Goal: Task Accomplishment & Management: Manage account settings

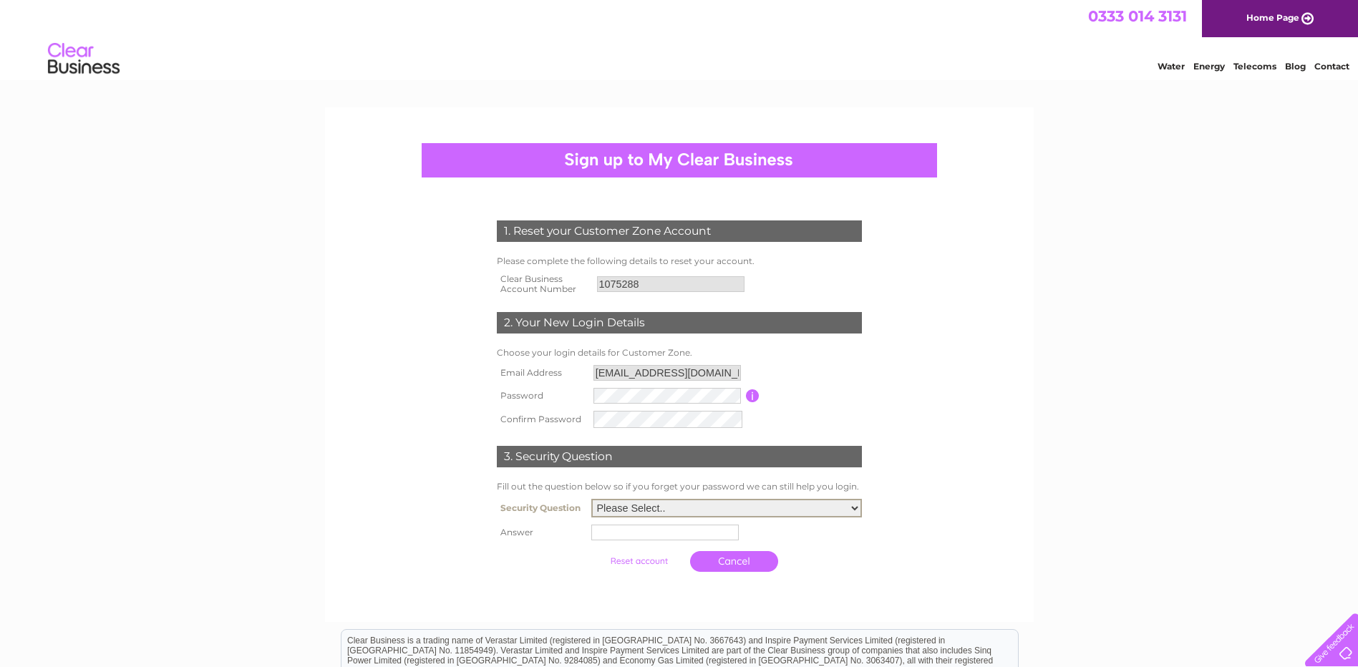
click at [852, 505] on select "Please Select.. In what town or city was your first job? In what town or city d…" at bounding box center [726, 508] width 271 height 19
select select "3"
click at [591, 498] on select "Please Select.. In what town or city was your first job? In what town or city d…" at bounding box center [726, 506] width 271 height 19
click at [630, 534] on input "text" at bounding box center [667, 530] width 149 height 17
type input "DUDLEY"
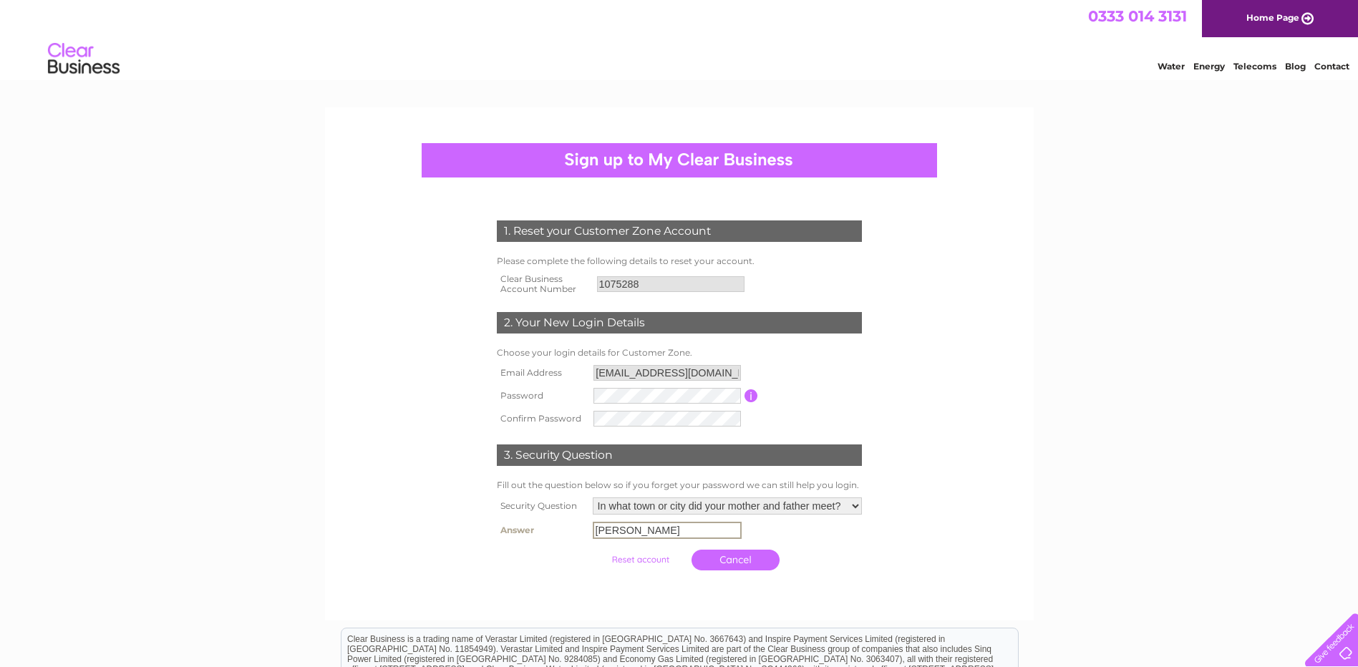
click at [634, 557] on input "submit" at bounding box center [640, 560] width 88 height 20
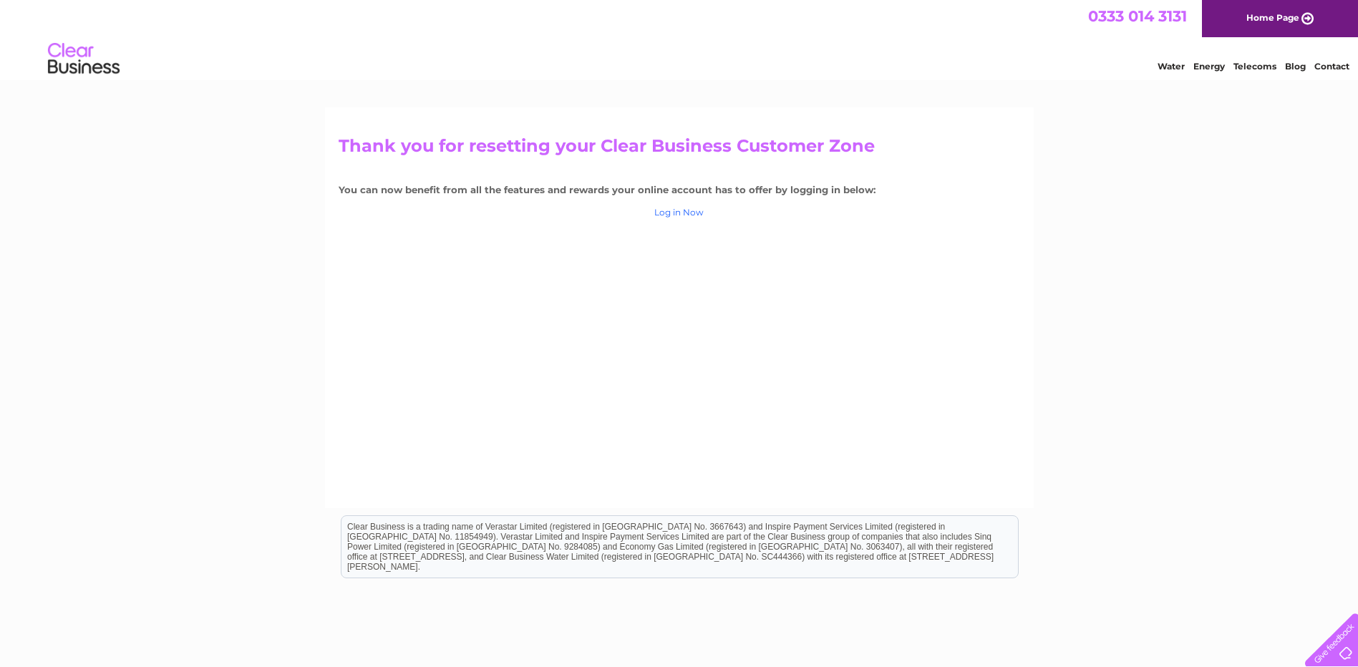
click at [673, 208] on link "Log in Now" at bounding box center [678, 212] width 49 height 11
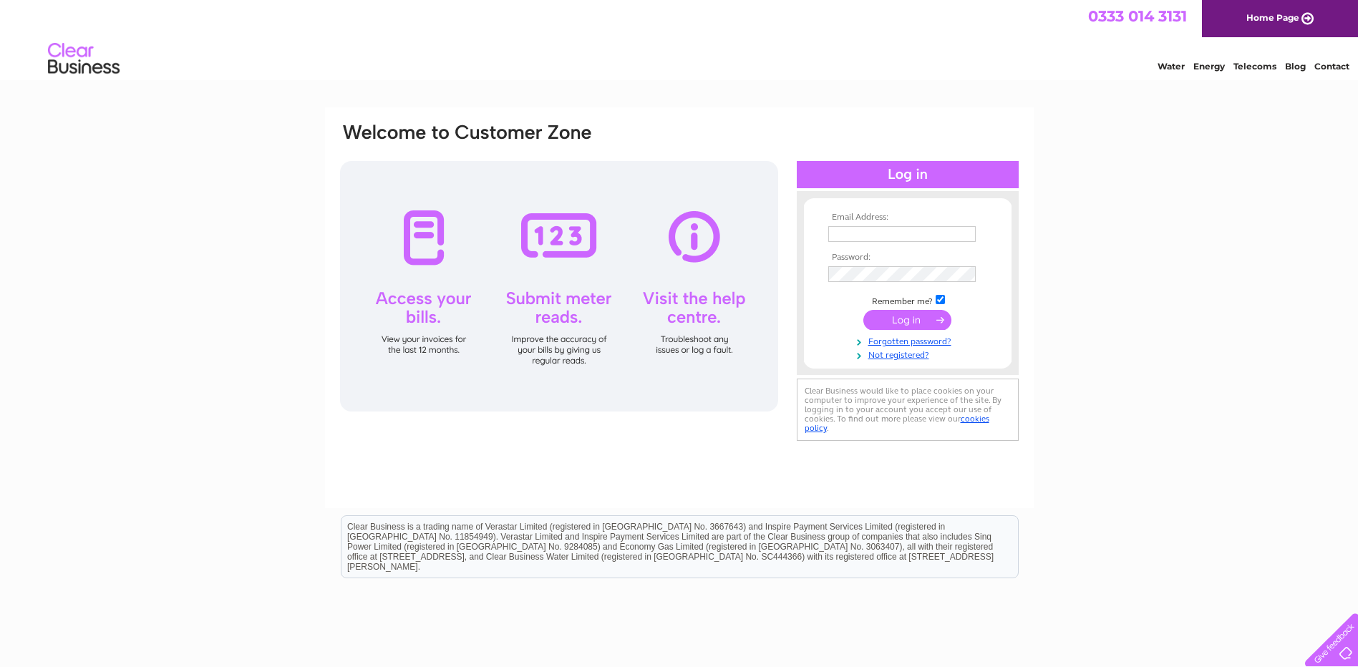
type input "[EMAIL_ADDRESS][DOMAIN_NAME]"
click at [902, 320] on input "submit" at bounding box center [907, 320] width 88 height 20
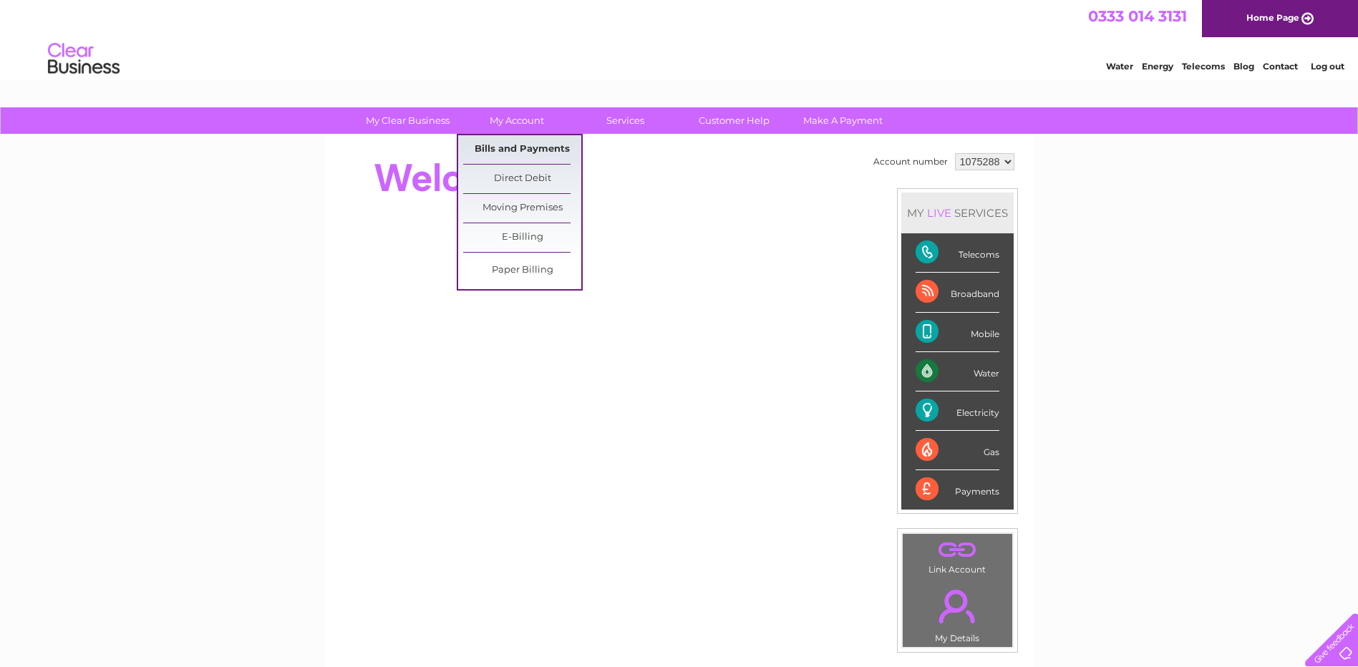
click at [517, 145] on link "Bills and Payments" at bounding box center [522, 149] width 118 height 29
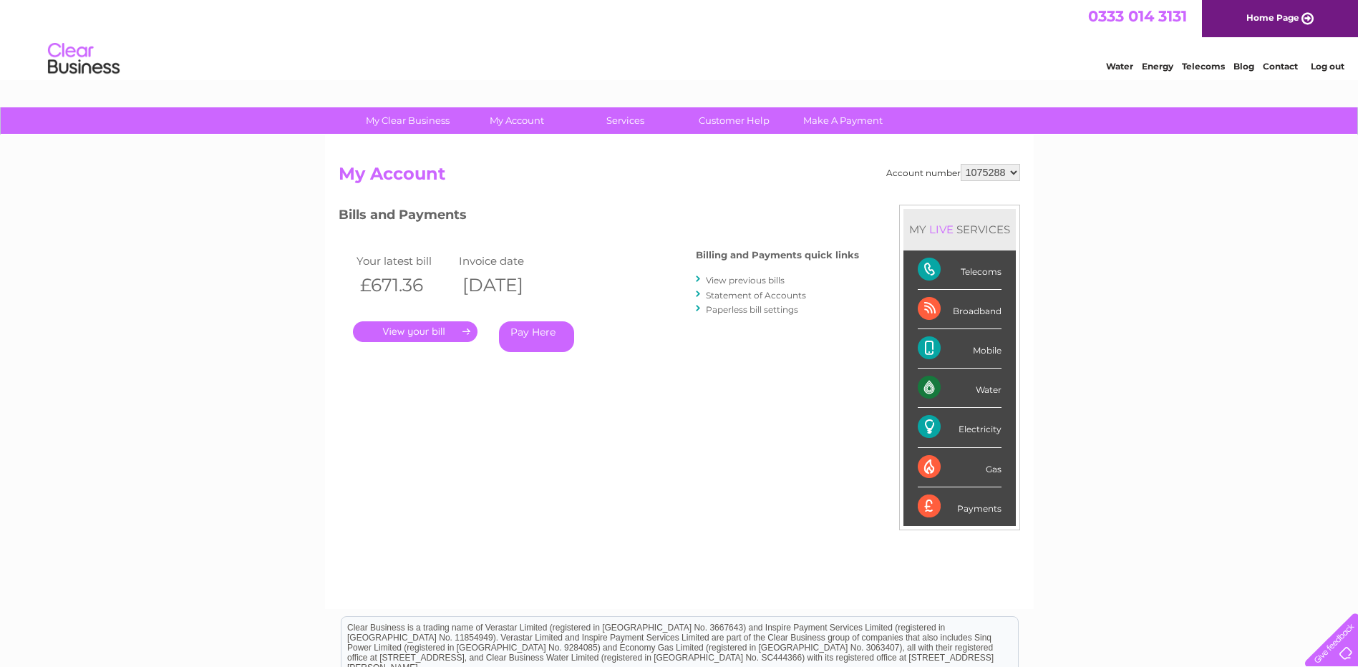
click at [413, 328] on link "." at bounding box center [415, 331] width 125 height 21
